Goal: Task Accomplishment & Management: Complete application form

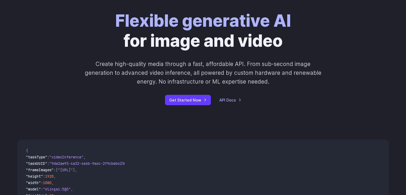
scroll to position [36, 0]
click at [196, 102] on link "Get Started Now" at bounding box center [188, 99] width 46 height 10
click at [201, 98] on link "Get Started Now" at bounding box center [188, 99] width 46 height 10
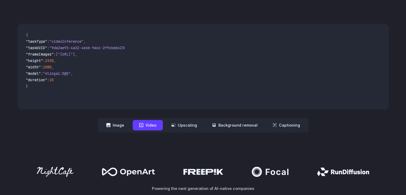
scroll to position [151, 0]
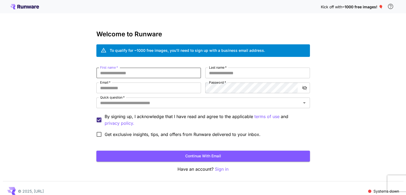
click at [174, 76] on input "First name   *" at bounding box center [148, 73] width 105 height 11
type input "**********"
click at [223, 70] on label "Last name   *" at bounding box center [218, 67] width 18 height 5
click at [223, 70] on input "Last name   *" at bounding box center [257, 73] width 105 height 11
type input "********"
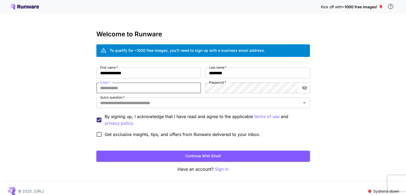
click at [175, 88] on input "Email   *" at bounding box center [148, 87] width 105 height 11
type input "**********"
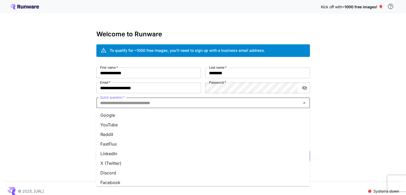
click at [200, 103] on input "Quick question   *" at bounding box center [198, 102] width 201 height 7
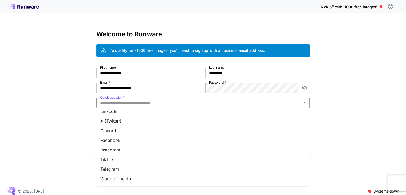
scroll to position [42, 0]
click at [173, 153] on li "Instagram" at bounding box center [203, 150] width 214 height 10
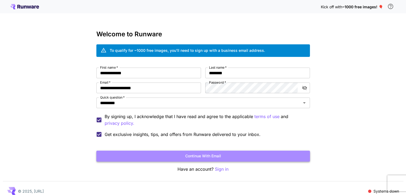
click at [177, 153] on button "Continue with email" at bounding box center [203, 156] width 214 height 11
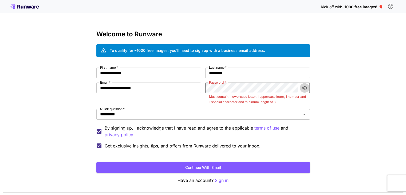
click at [307, 86] on button "toggle password visibility" at bounding box center [305, 88] width 10 height 10
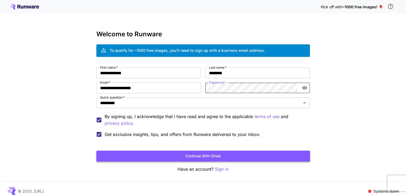
click at [246, 154] on button "Continue with email" at bounding box center [203, 156] width 214 height 11
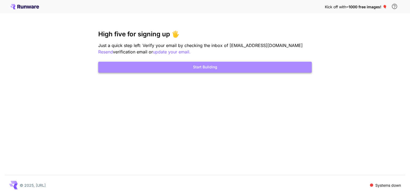
click at [260, 70] on button "Start Building" at bounding box center [205, 67] width 214 height 11
